Goal: Find specific page/section: Find specific page/section

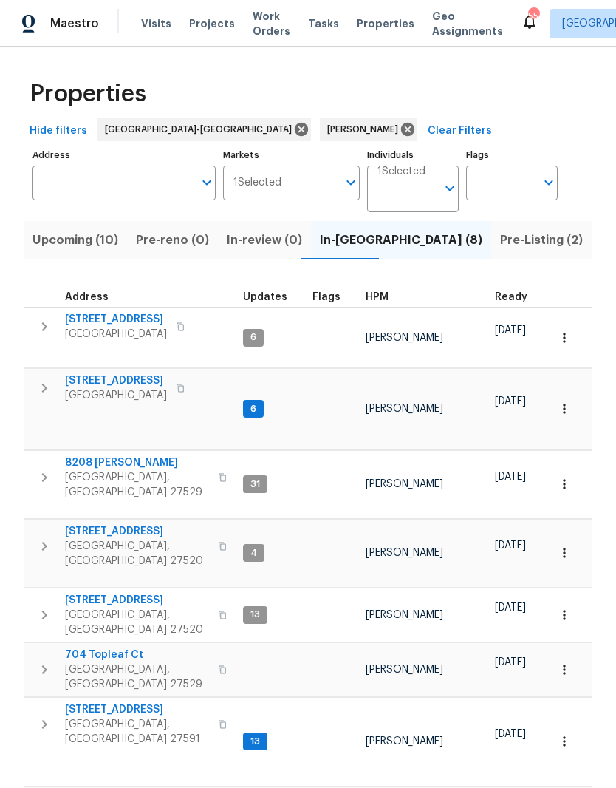
click at [155, 180] on input "Address" at bounding box center [113, 183] width 161 height 35
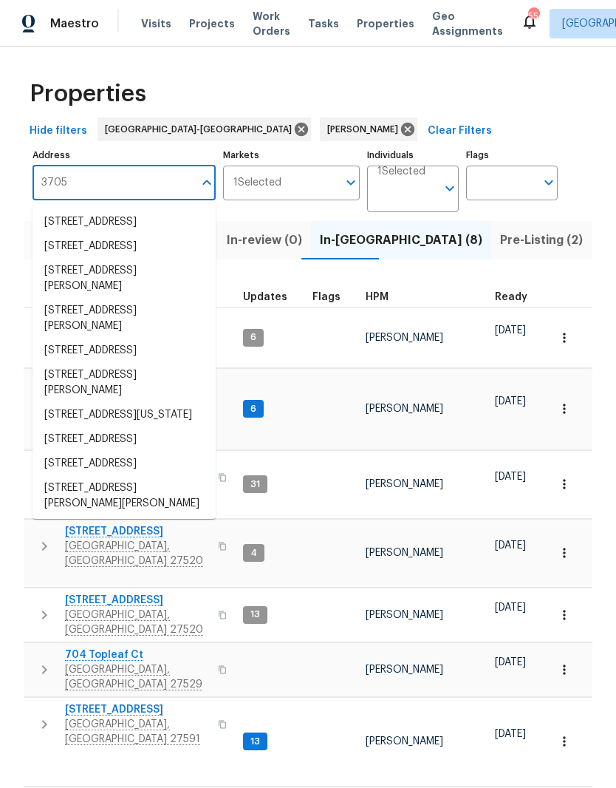
type input "3705"
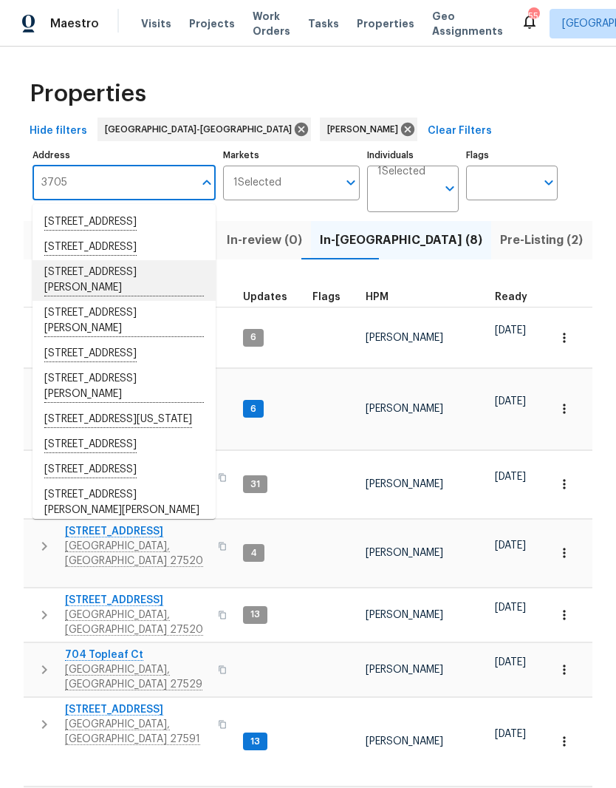
click at [165, 301] on li "[STREET_ADDRESS][PERSON_NAME]" at bounding box center [124, 280] width 183 height 41
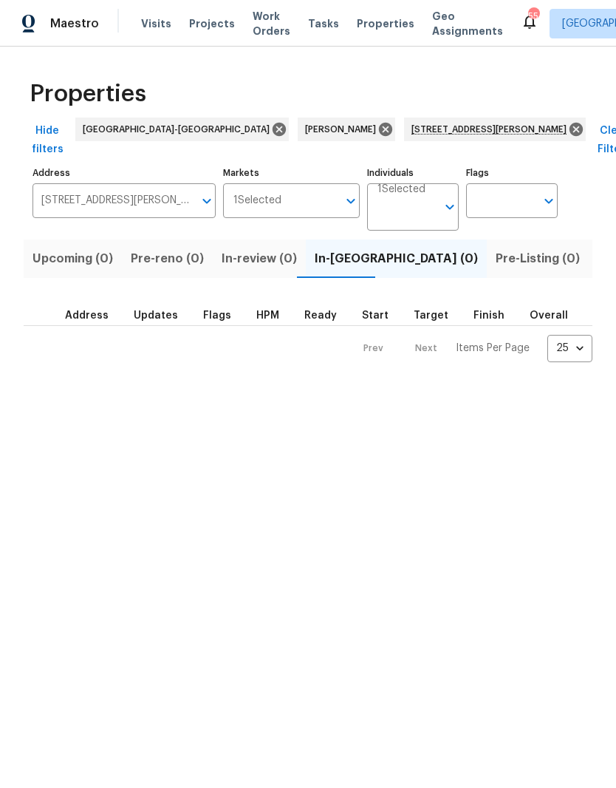
click at [598, 248] on span "Listed (1)" at bounding box center [624, 258] width 53 height 21
